Goal: Task Accomplishment & Management: Complete application form

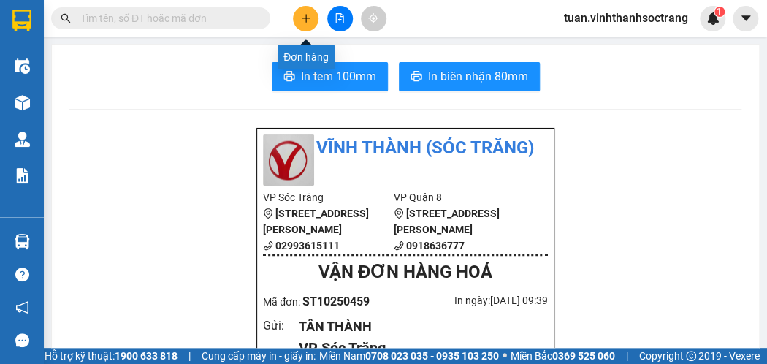
click at [302, 22] on icon "plus" at bounding box center [306, 18] width 10 height 10
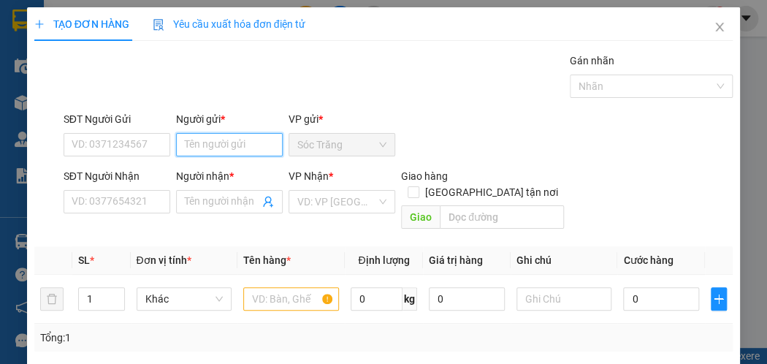
click at [231, 142] on input "Người gửi *" at bounding box center [229, 144] width 107 height 23
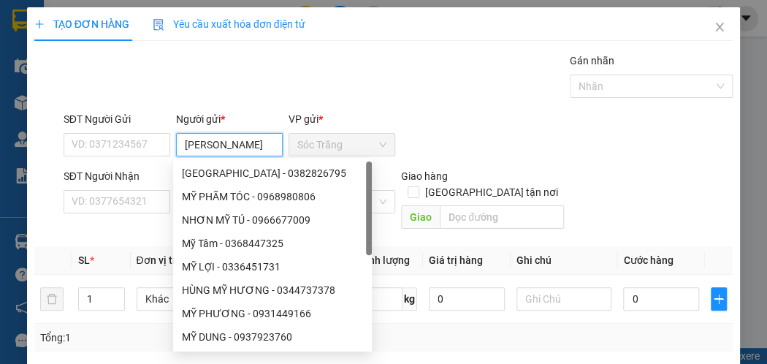
type input "[PERSON_NAME]"
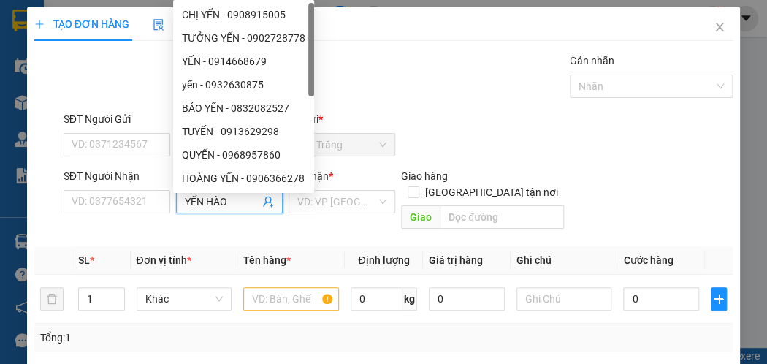
type input "YẾN HÀO"
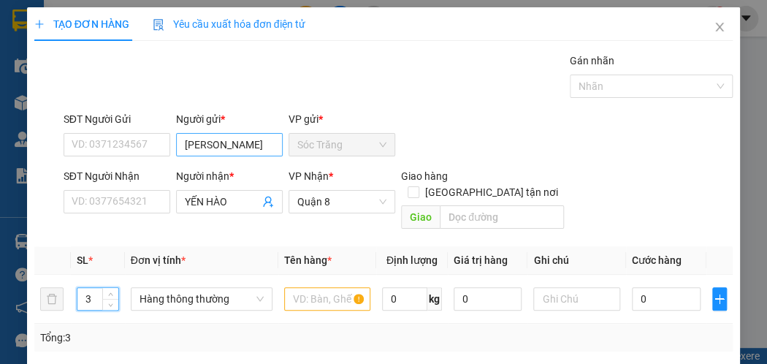
type input "3"
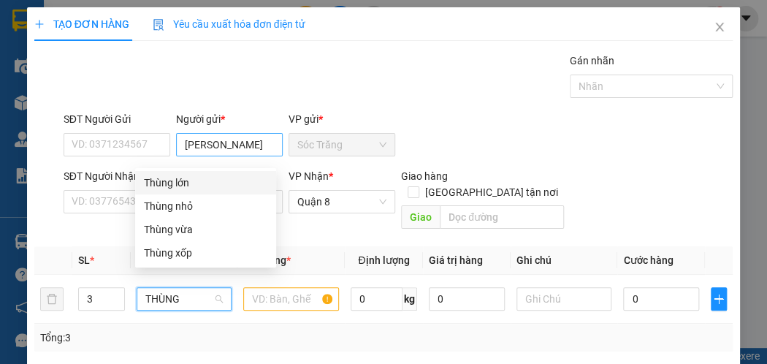
type input "THÙNG"
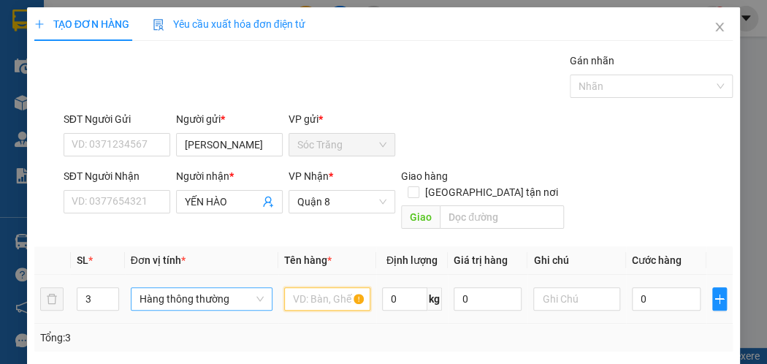
click at [244, 288] on span "Hàng thông thường" at bounding box center [202, 299] width 124 height 22
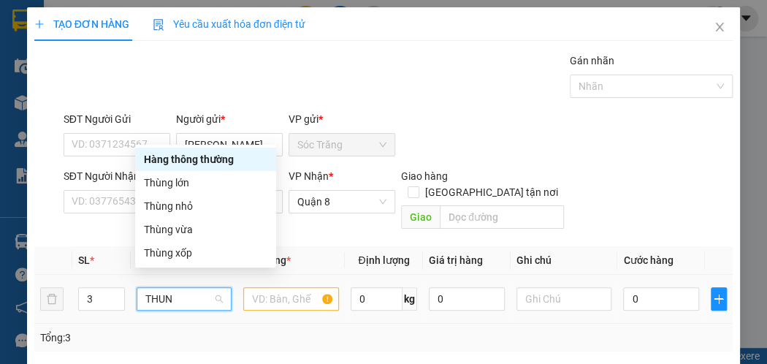
type input "THUNG"
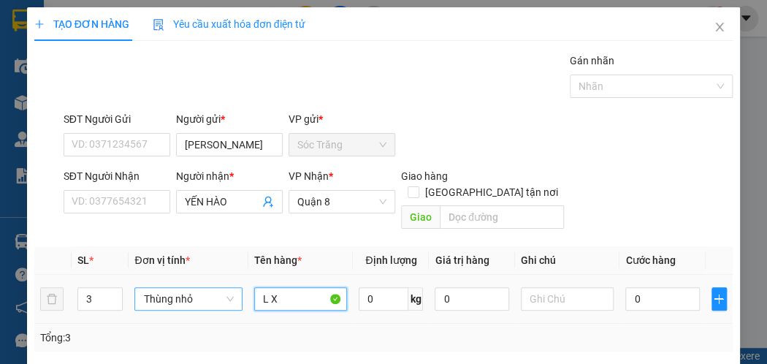
type input "L X"
type input "60"
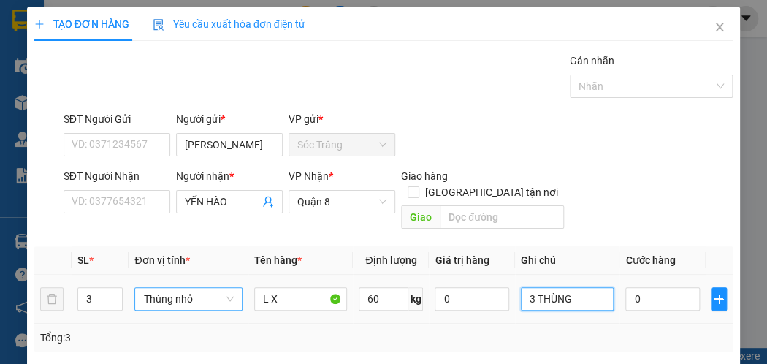
type input "3 THÙNG"
type input "6"
type input "60"
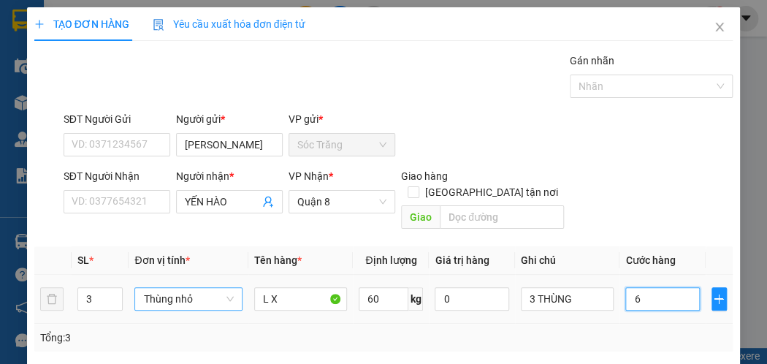
type input "60"
type input "600"
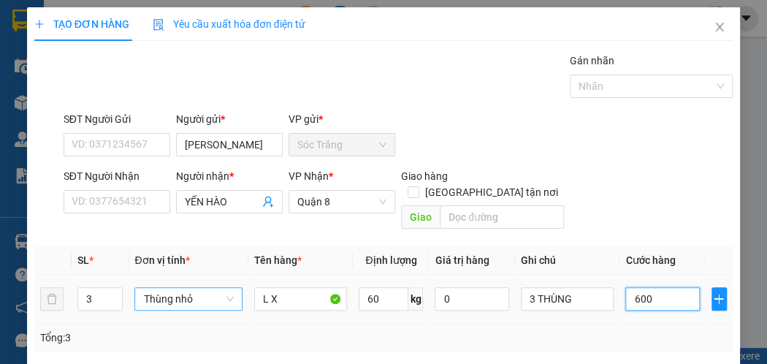
type input "6.000"
type input "60.000"
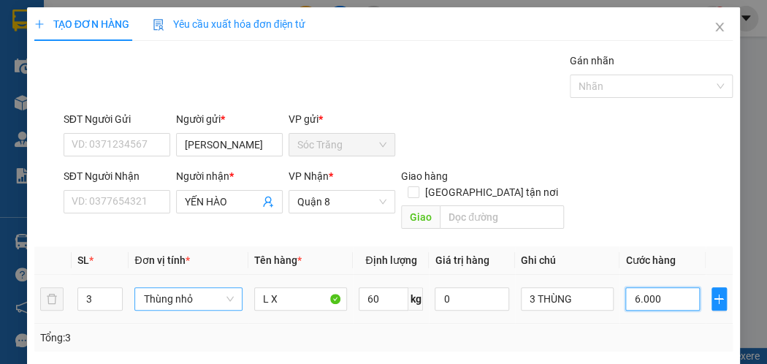
type input "60.000"
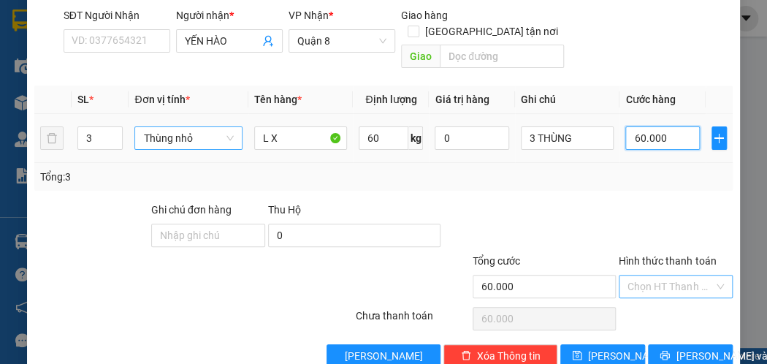
scroll to position [175, 0]
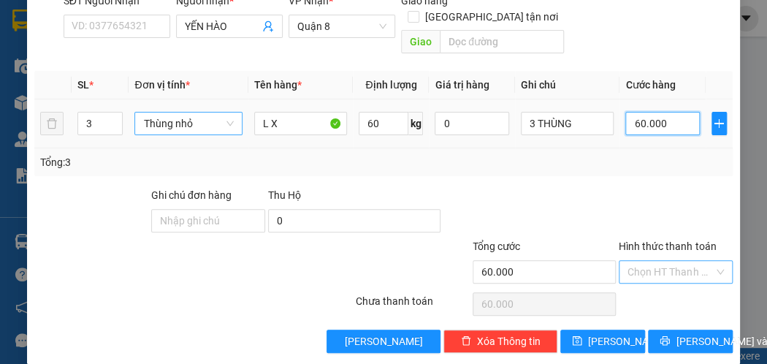
type input "60.000"
click at [632, 261] on input "Hình thức thanh toán" at bounding box center [670, 272] width 86 height 22
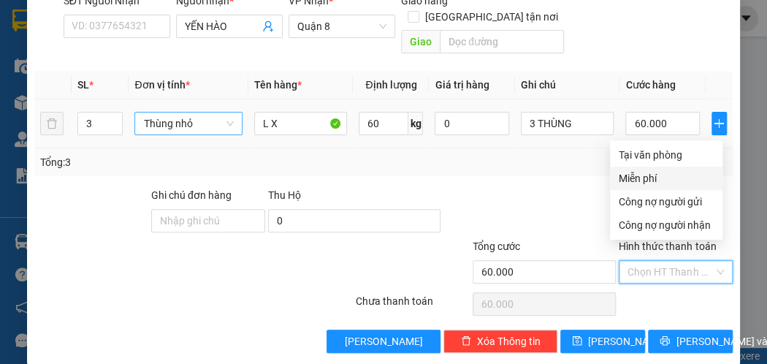
click at [647, 167] on div "Miễn phí" at bounding box center [666, 178] width 112 height 23
type input "0"
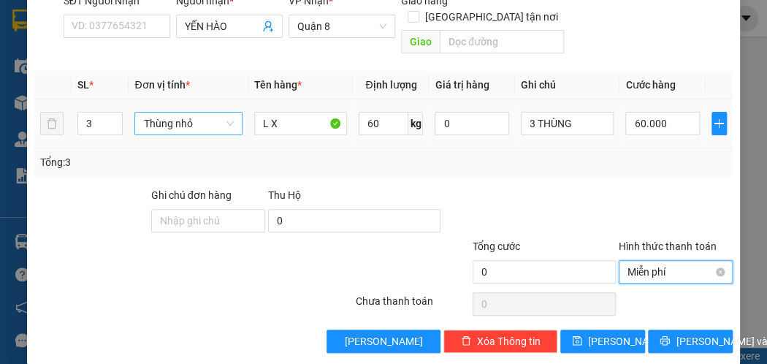
click at [703, 261] on span "Miễn phí" at bounding box center [675, 272] width 96 height 22
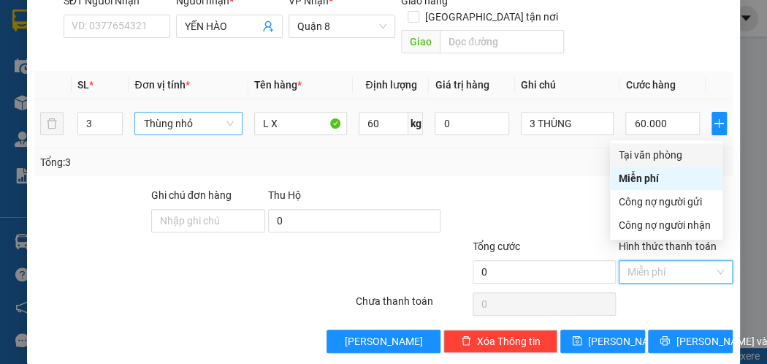
click at [646, 155] on div "Tại văn phòng" at bounding box center [666, 155] width 95 height 16
type input "60.000"
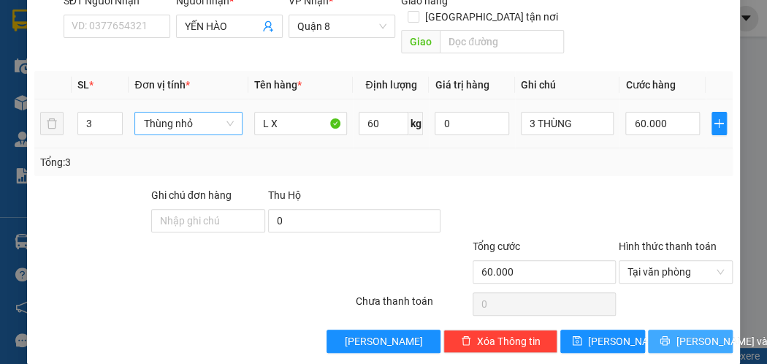
click at [676, 333] on span "[PERSON_NAME] và In" at bounding box center [727, 341] width 102 height 16
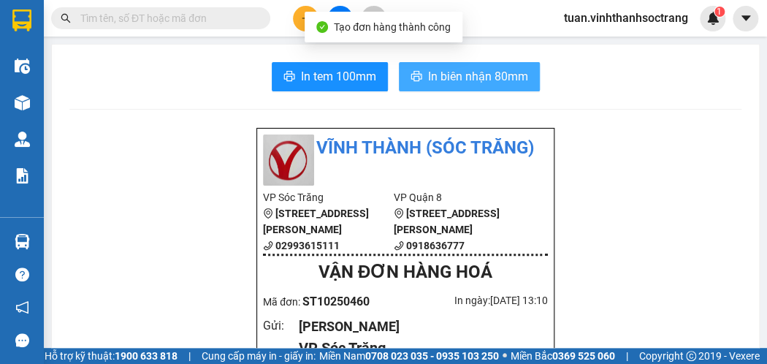
click at [456, 81] on span "In biên nhận 80mm" at bounding box center [478, 76] width 100 height 18
